Goal: Navigation & Orientation: Find specific page/section

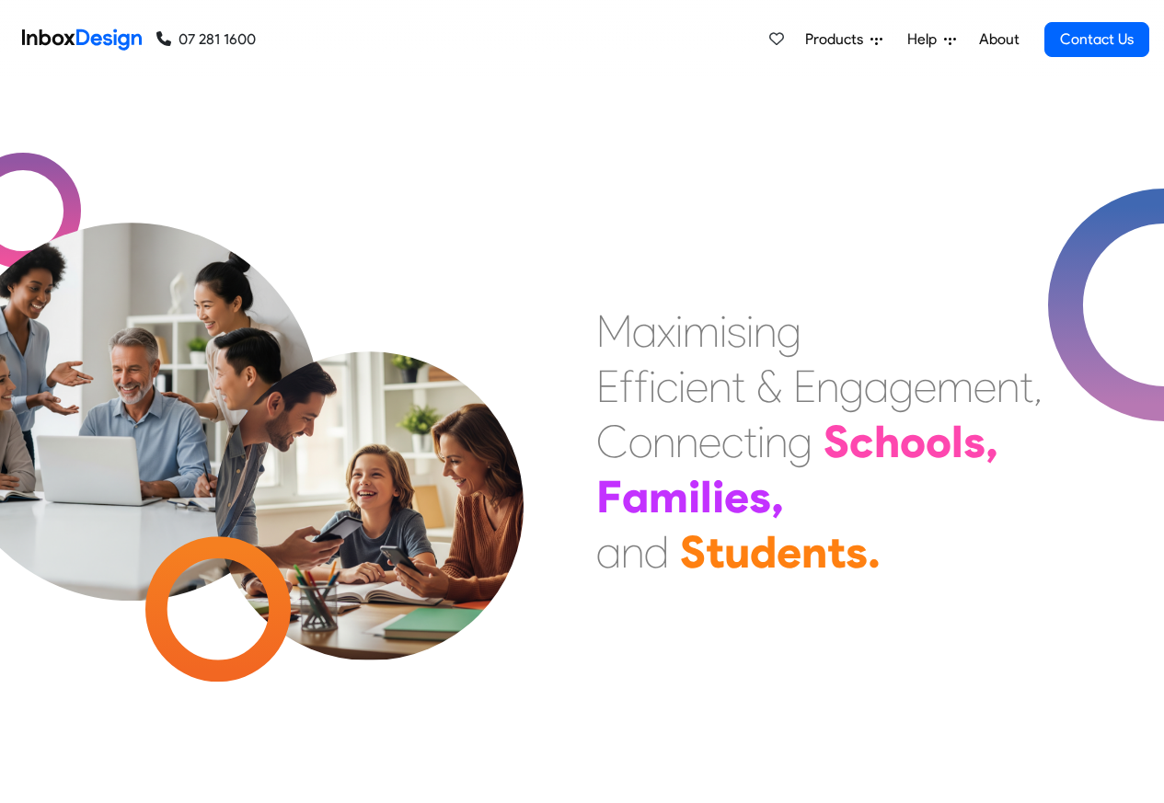
click at [1000, 40] on link "About" at bounding box center [999, 39] width 51 height 37
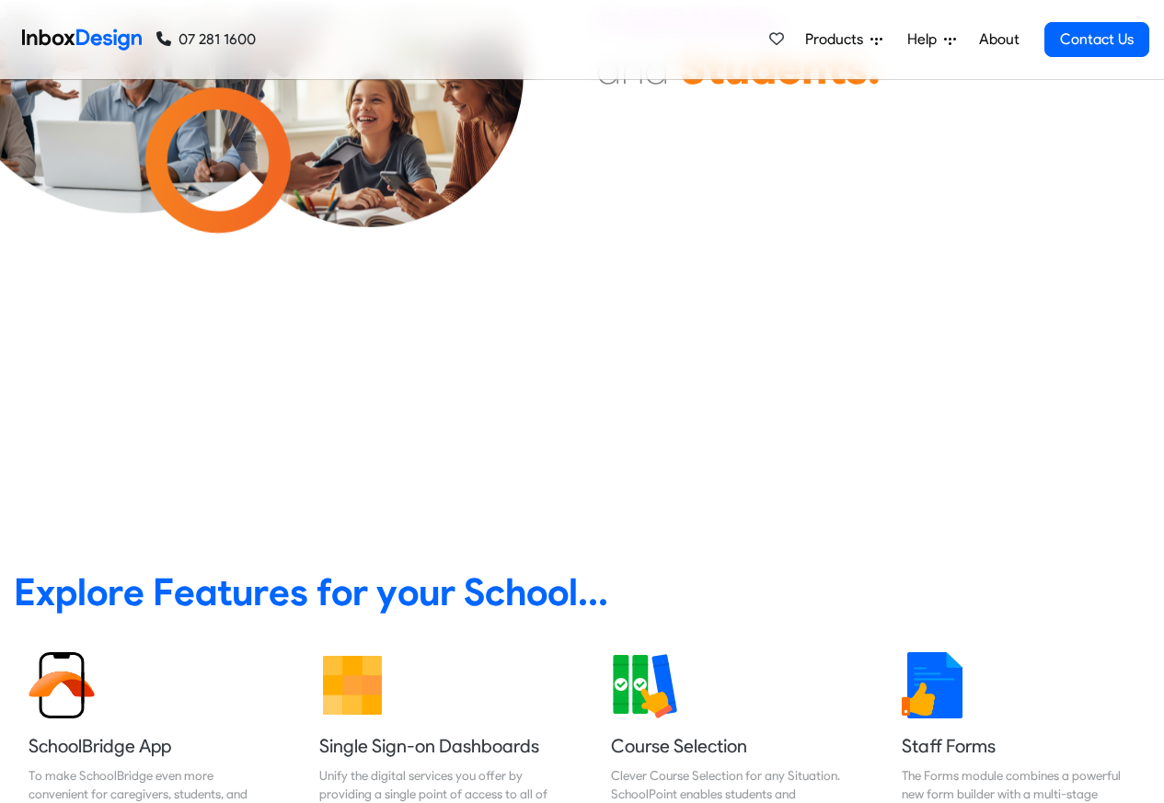
scroll to position [221, 0]
